Goal: Obtain resource: Obtain resource

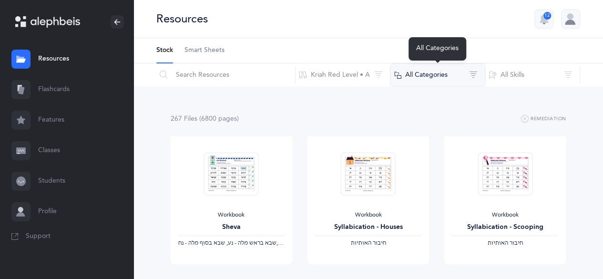
click at [441, 78] on button "All Categories" at bounding box center [437, 74] width 95 height 23
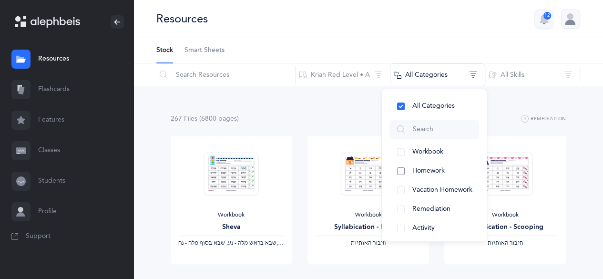
click at [427, 168] on span "Homework" at bounding box center [429, 171] width 32 height 8
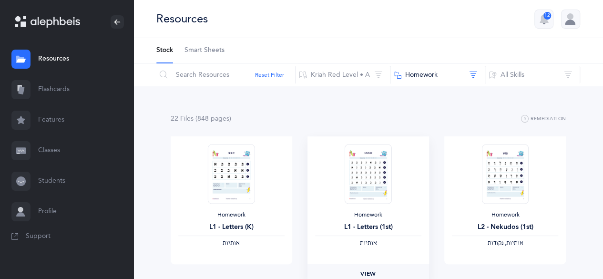
click at [372, 262] on span "View" at bounding box center [368, 273] width 15 height 9
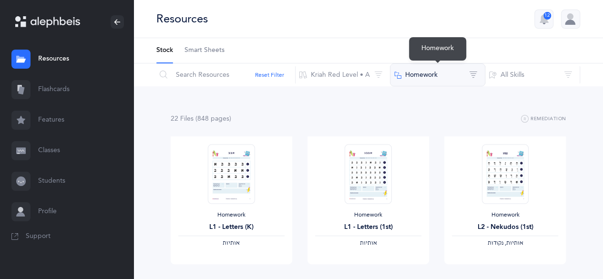
click at [427, 77] on button "Homework" at bounding box center [437, 74] width 95 height 23
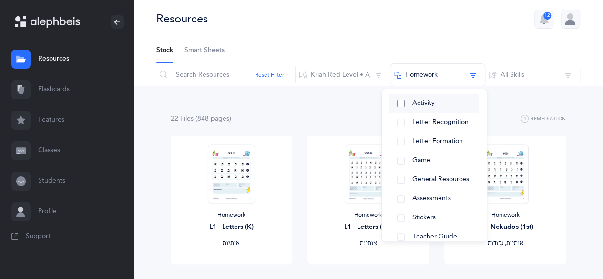
scroll to position [137, 0]
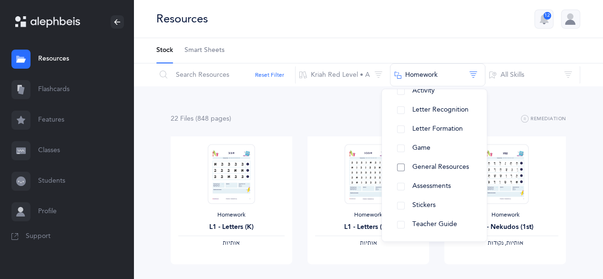
click at [447, 170] on span "General Resources" at bounding box center [441, 167] width 57 height 8
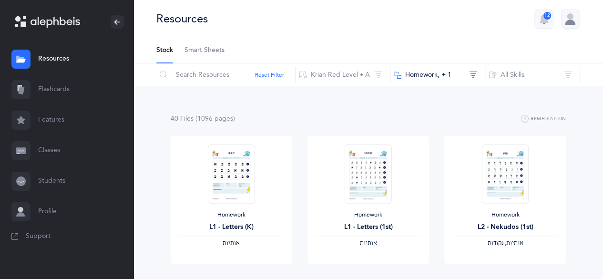
scroll to position [0, 0]
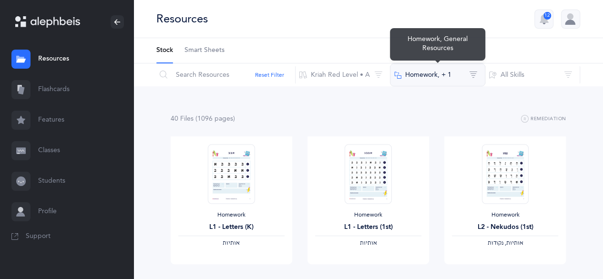
click at [460, 76] on button "Homework‪, + 1‬" at bounding box center [437, 74] width 95 height 23
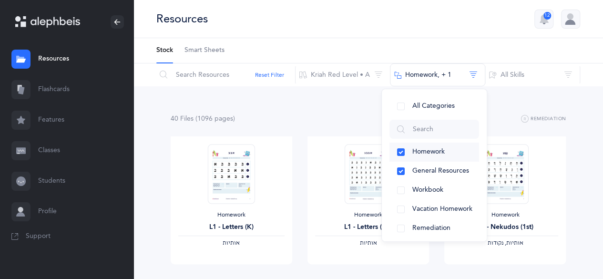
click at [398, 148] on button "Homework" at bounding box center [435, 152] width 90 height 19
click at [403, 166] on button "General Resources" at bounding box center [435, 171] width 90 height 19
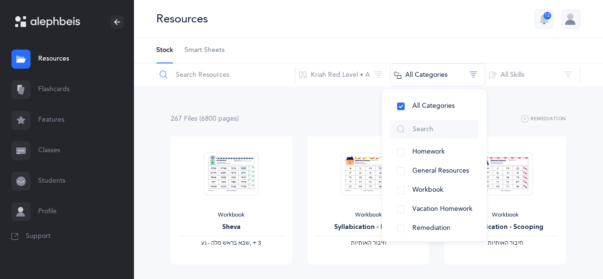
click at [213, 77] on input "text" at bounding box center [226, 74] width 140 height 23
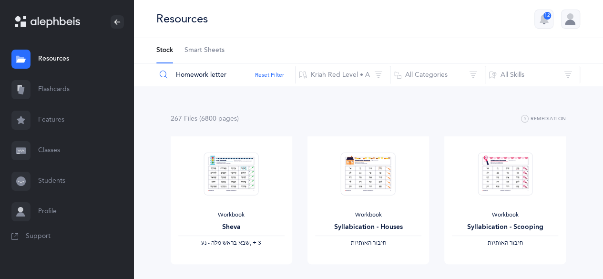
type input "Homework letter"
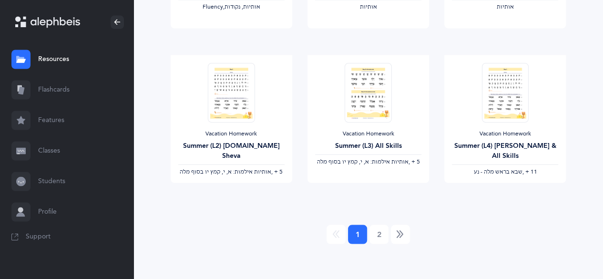
scroll to position [857, 0]
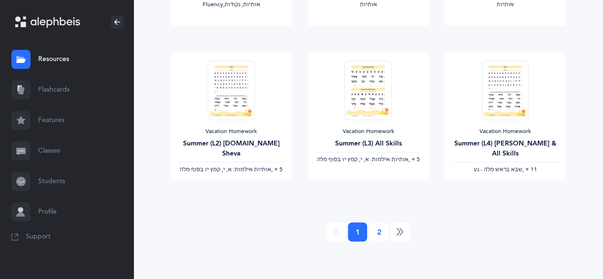
click at [383, 227] on link "2" at bounding box center [379, 231] width 19 height 19
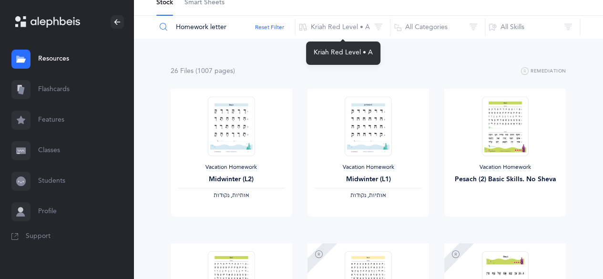
scroll to position [0, 0]
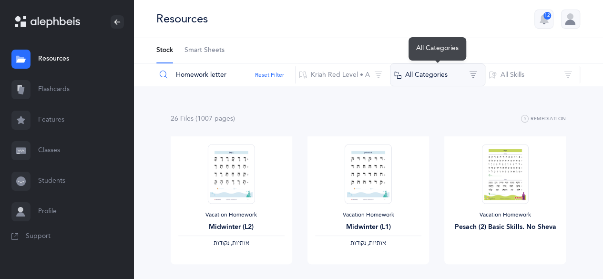
click at [416, 77] on button "All Categories" at bounding box center [437, 74] width 95 height 23
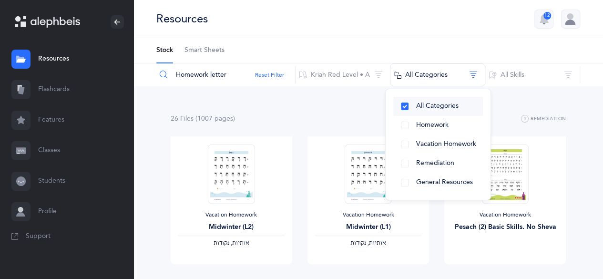
click at [433, 107] on span "All Categories" at bounding box center [437, 106] width 42 height 8
click at [433, 119] on button "Homework" at bounding box center [438, 125] width 90 height 19
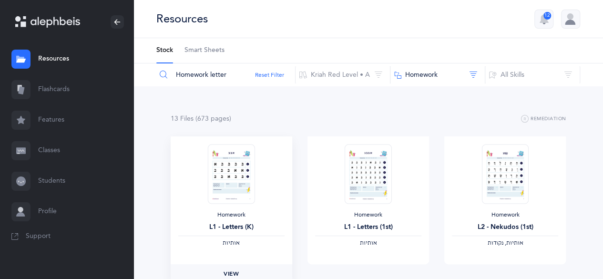
click at [237, 262] on span "View" at bounding box center [231, 273] width 15 height 9
